Goal: Transaction & Acquisition: Purchase product/service

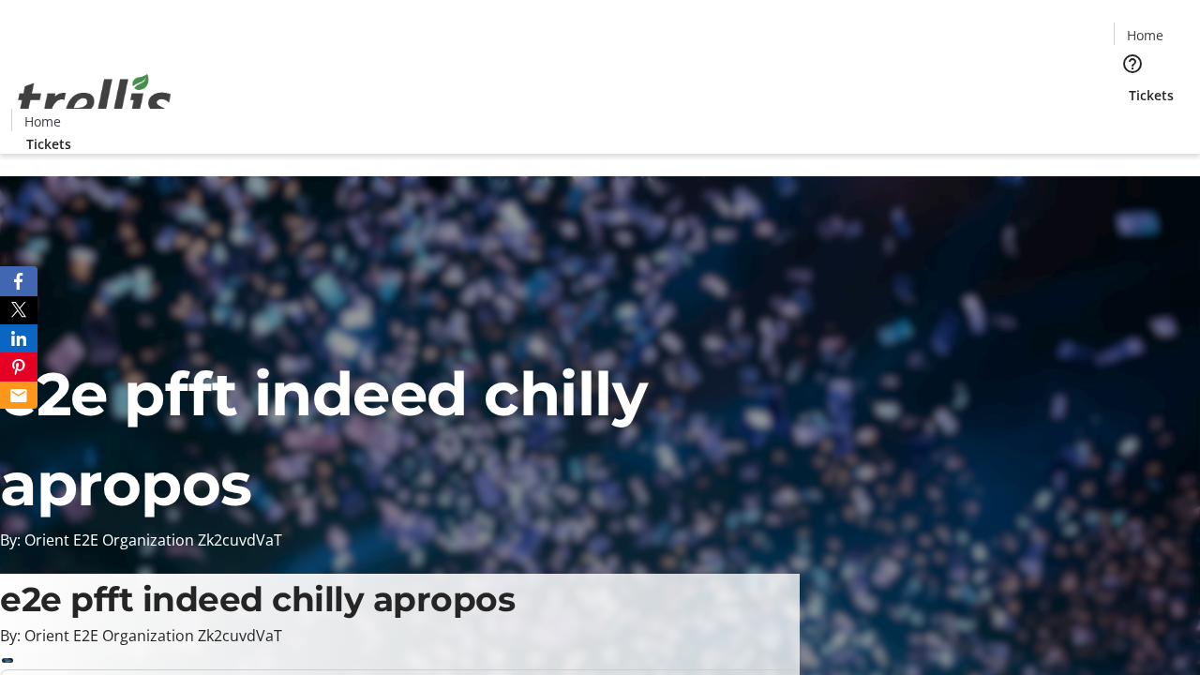
click at [1129, 85] on span "Tickets" at bounding box center [1151, 95] width 45 height 20
